Goal: Task Accomplishment & Management: Use online tool/utility

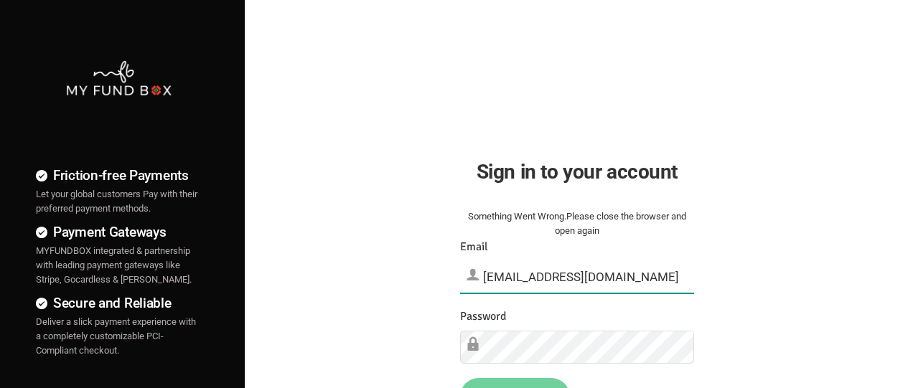
type input "[EMAIL_ADDRESS][DOMAIN_NAME]"
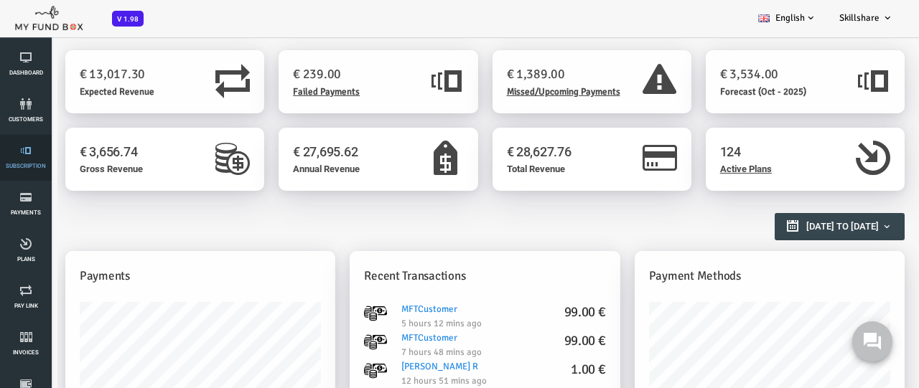
click at [26, 158] on link "Subscription" at bounding box center [25, 158] width 43 height 46
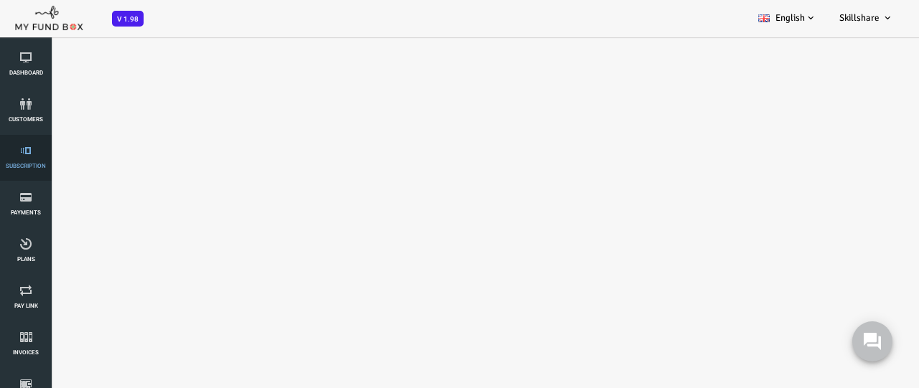
select select "100"
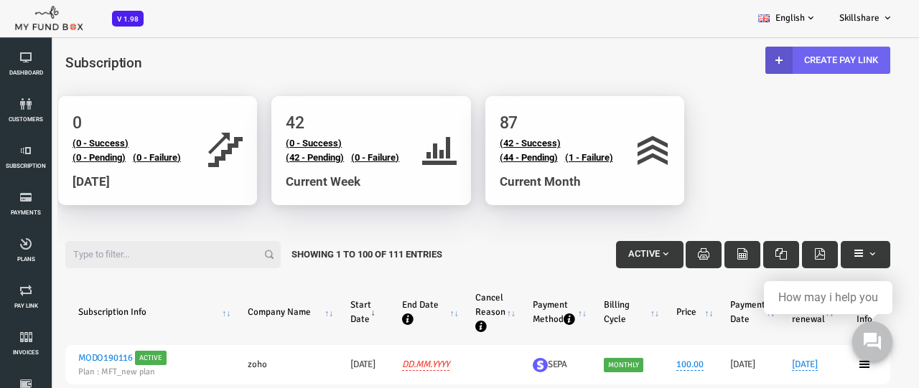
click at [789, 60] on link "Create Pay Link" at bounding box center [791, 60] width 125 height 27
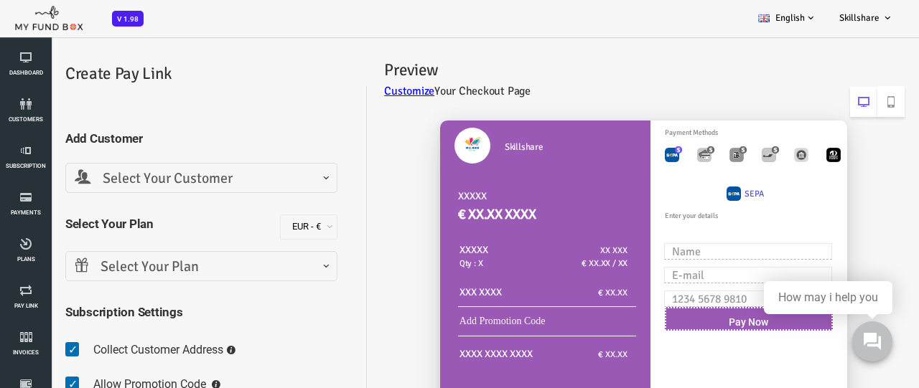
click at [164, 178] on span "Select Your Customer" at bounding box center [164, 179] width 253 height 22
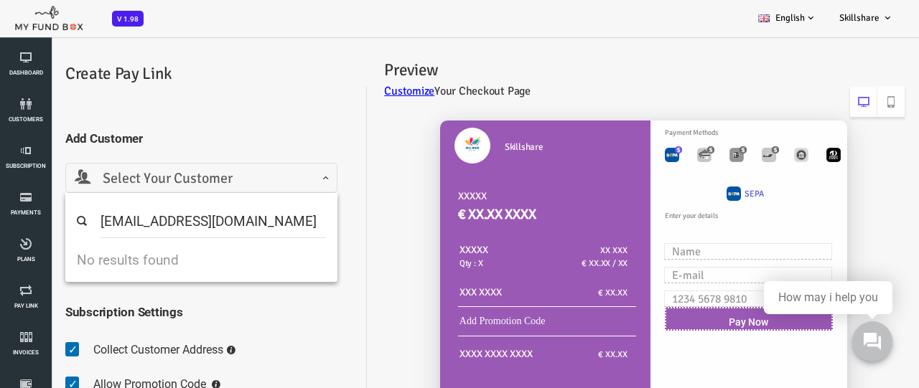
type input "minf4orce@gmail.com"
click at [119, 255] on li "No results found" at bounding box center [165, 263] width 272 height 27
click at [294, 180] on span "Select Your Customer" at bounding box center [165, 178] width 272 height 30
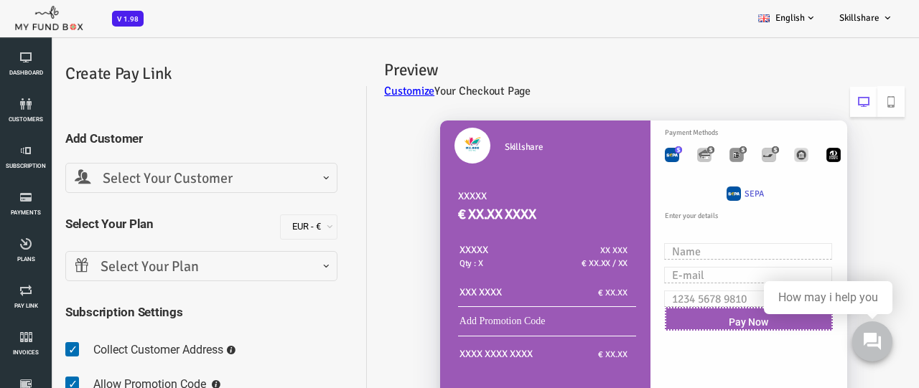
click at [249, 181] on span "Select Your Customer" at bounding box center [164, 179] width 253 height 22
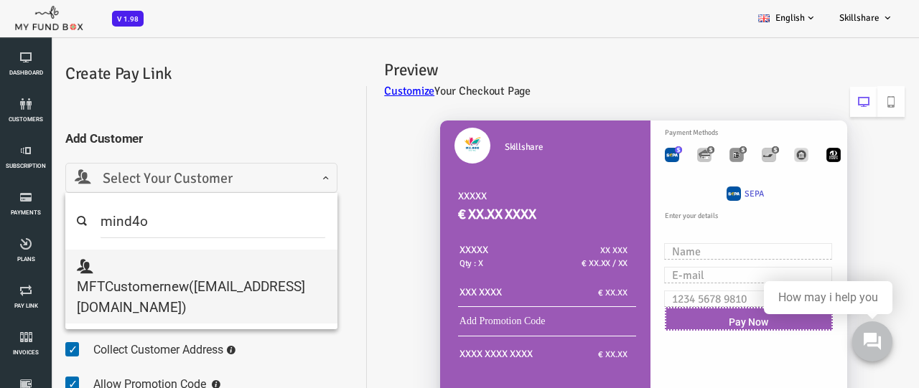
type input "mind4o"
select select "mind4orce@gmail.com"
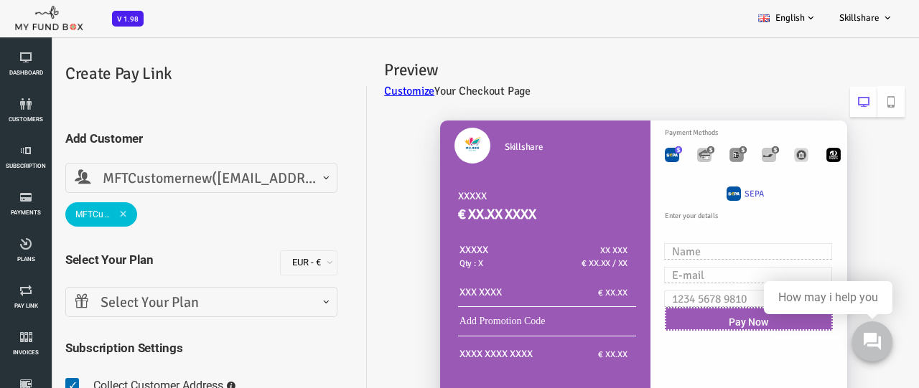
click at [83, 210] on span at bounding box center [87, 214] width 8 height 8
